Goal: Task Accomplishment & Management: Understand process/instructions

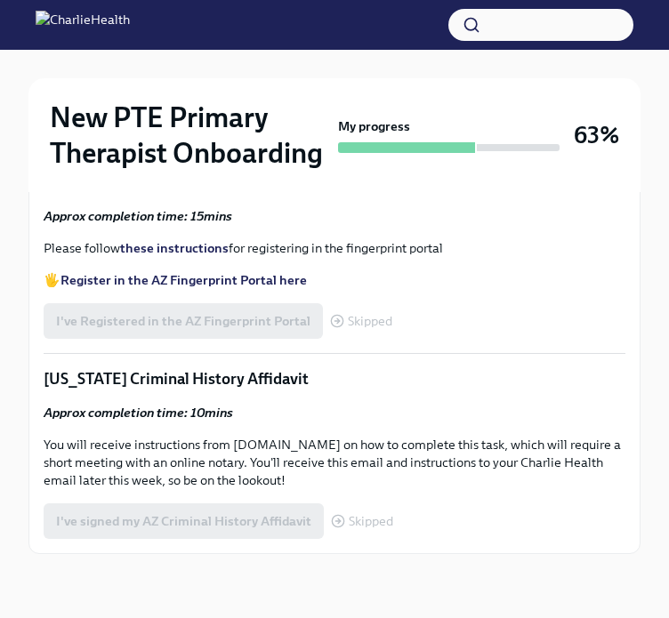
scroll to position [1509, 0]
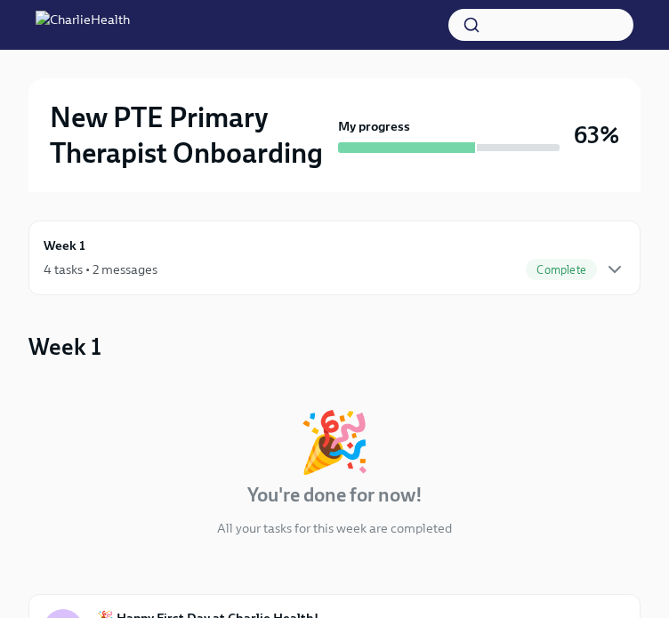
click at [157, 276] on div "4 tasks • 2 messages Complete" at bounding box center [334, 269] width 581 height 21
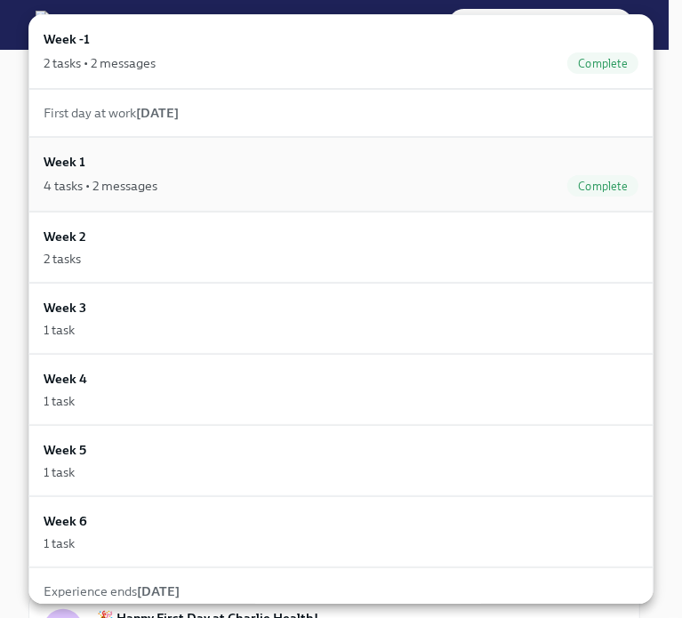
click at [156, 158] on div "Week 1 4 tasks • 2 messages Complete" at bounding box center [341, 174] width 595 height 44
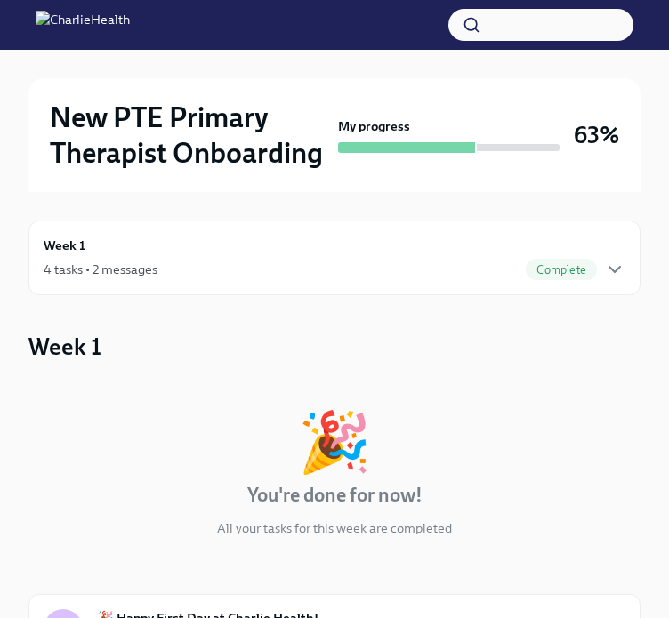
click at [192, 290] on div "Week 1 4 tasks • 2 messages Complete" at bounding box center [334, 257] width 612 height 75
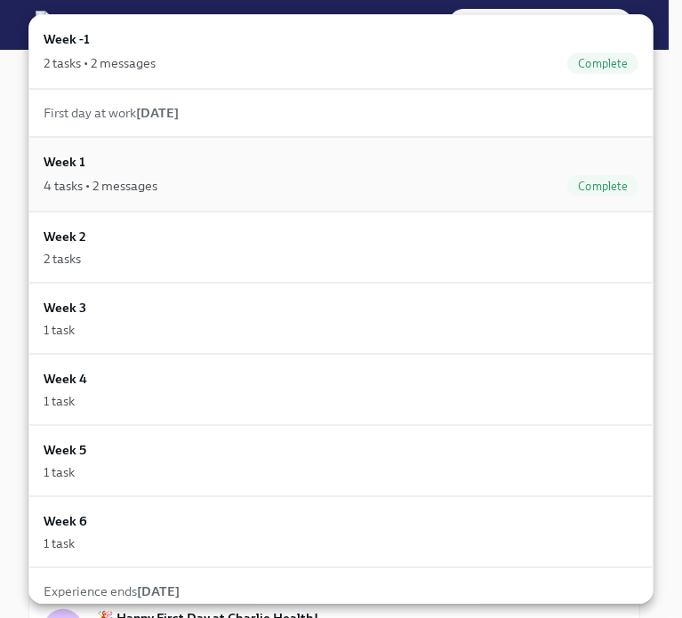
click at [164, 153] on div "Week 1 4 tasks • 2 messages Complete" at bounding box center [341, 174] width 595 height 44
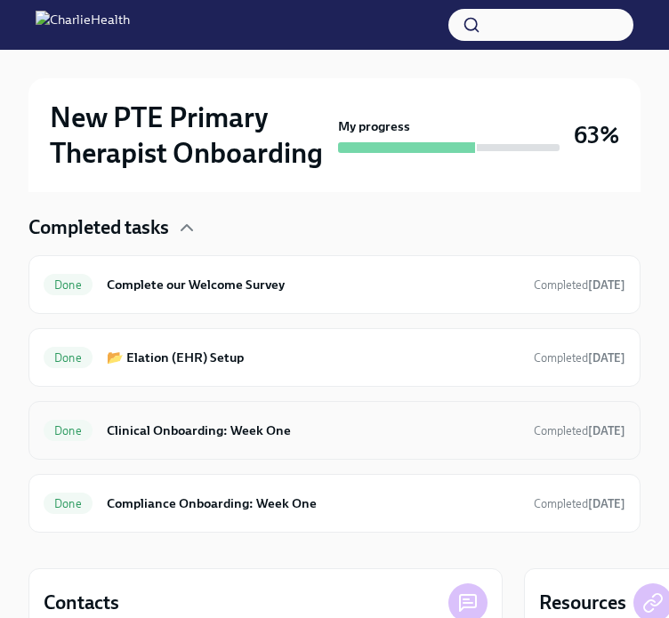
scroll to position [701, 0]
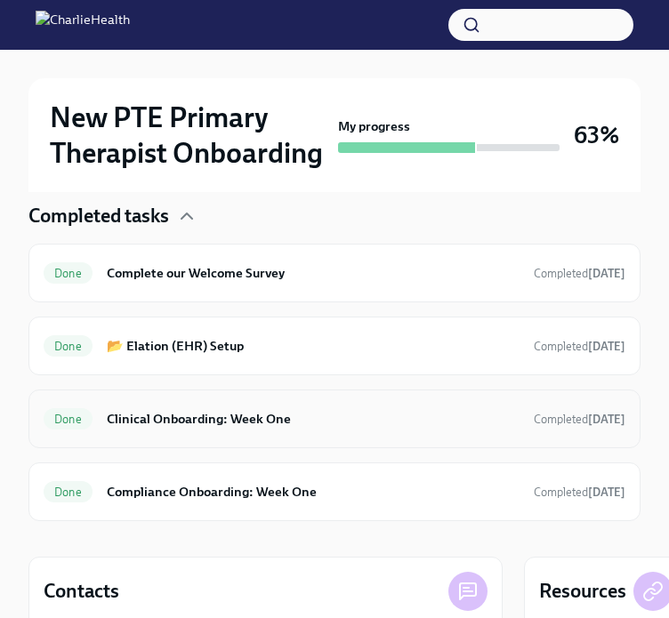
click at [235, 426] on div "Done Clinical Onboarding: Week One Completed [DATE]" at bounding box center [334, 418] width 581 height 28
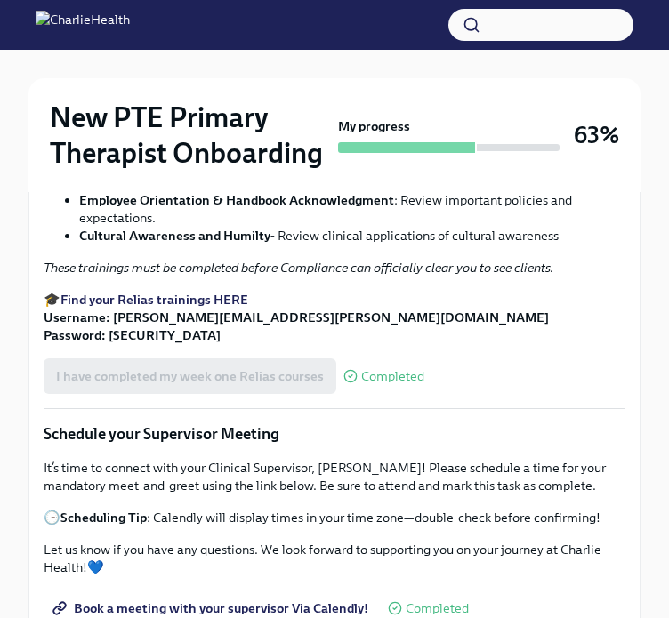
scroll to position [1213, 0]
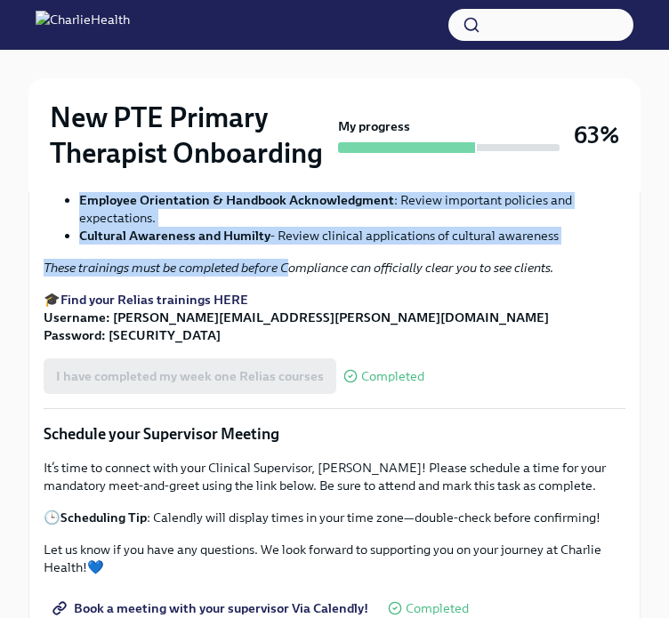
drag, startPoint x: 66, startPoint y: 362, endPoint x: 290, endPoint y: 456, distance: 243.0
click at [290, 344] on div "It's time to complete your Essential Relias Trainings ! These courses are desig…" at bounding box center [334, 207] width 581 height 274
copy div "De-Escalation Techniques : Learn how to navigate challenging situations with cl…"
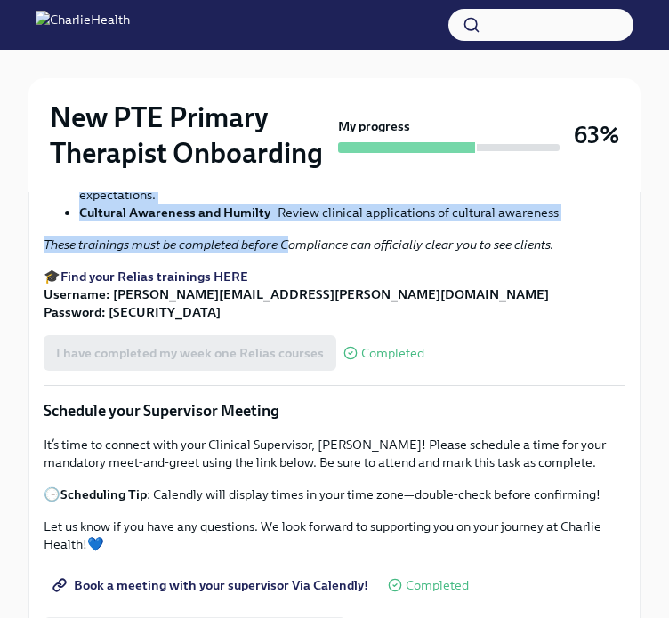
scroll to position [1240, 0]
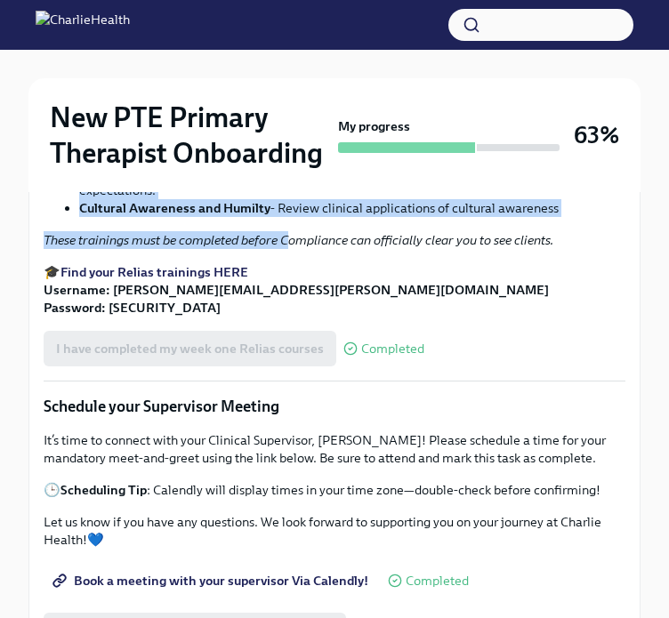
click at [230, 280] on strong "Find your Relias trainings HERE" at bounding box center [154, 272] width 188 height 16
